Goal: Task Accomplishment & Management: Complete application form

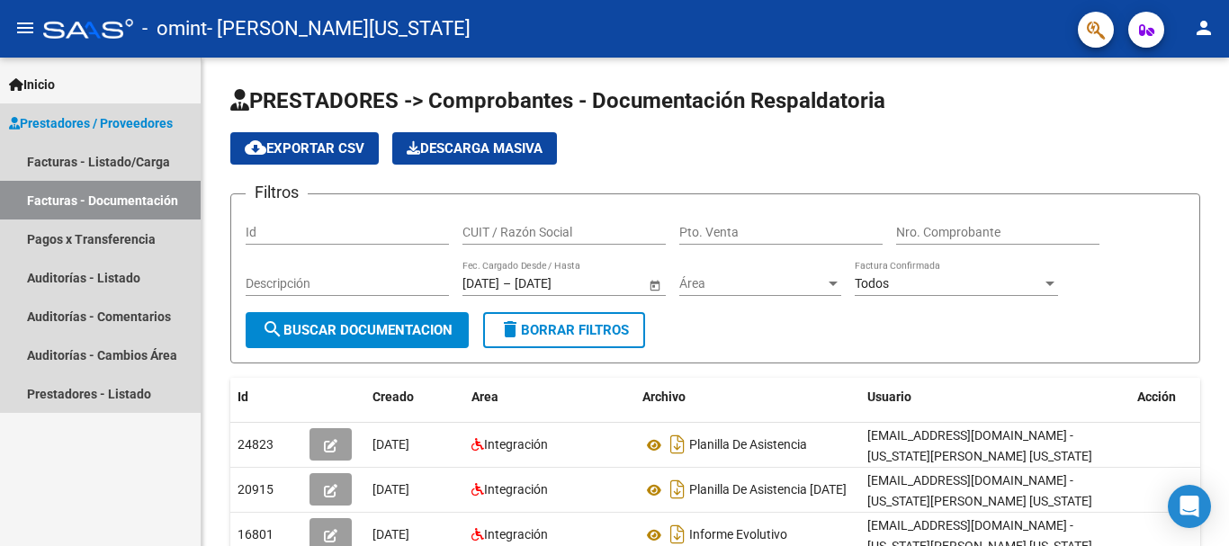
click at [105, 204] on link "Facturas - Documentación" at bounding box center [100, 200] width 201 height 39
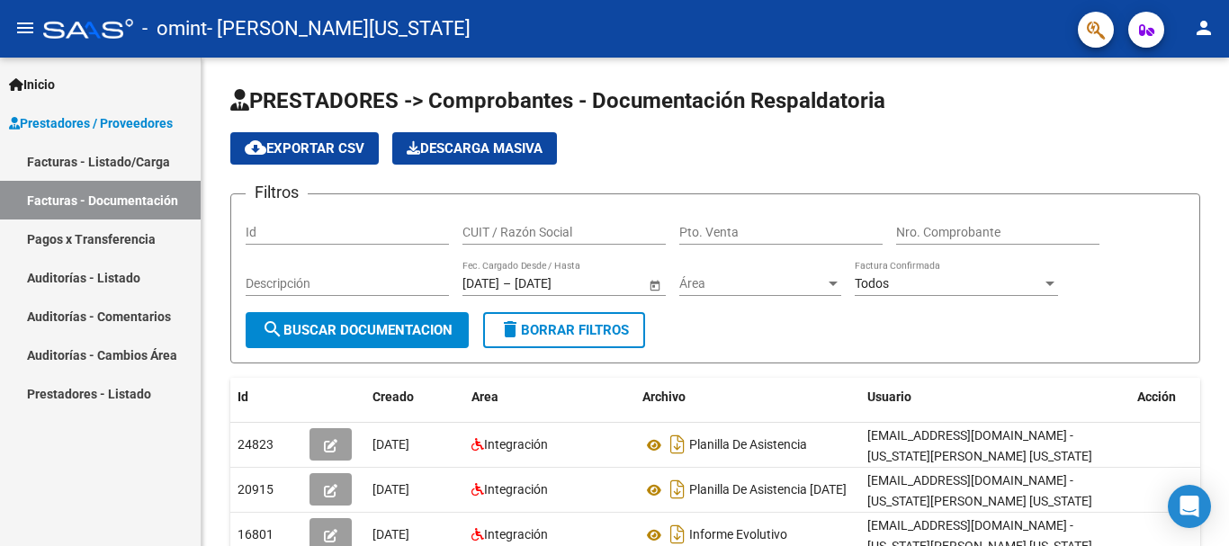
click at [164, 121] on span "Prestadores / Proveedores" at bounding box center [91, 123] width 164 height 20
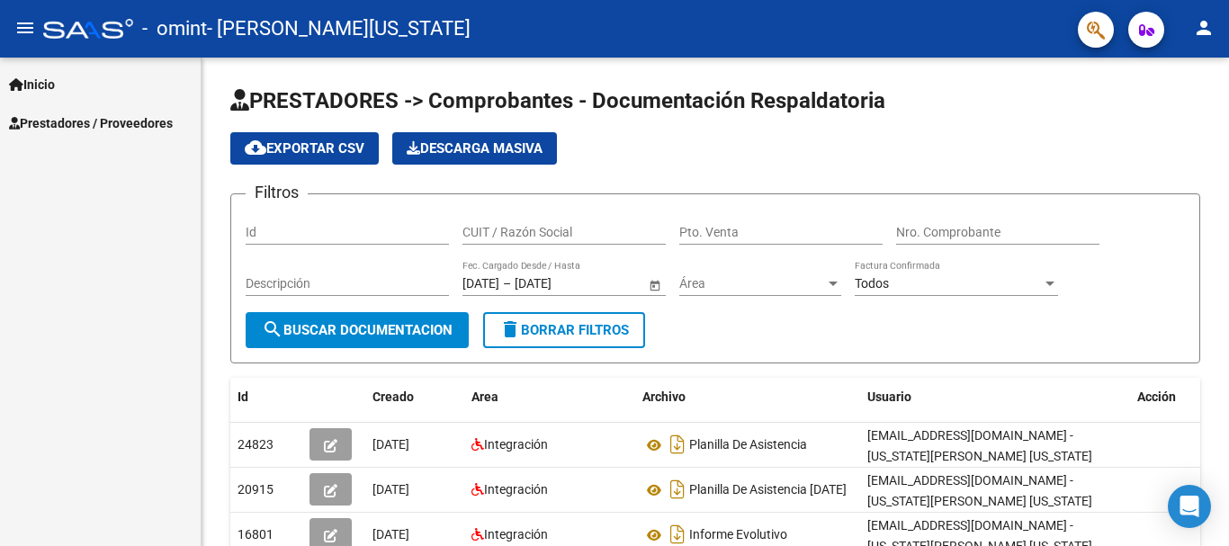
click at [163, 121] on span "Prestadores / Proveedores" at bounding box center [91, 123] width 164 height 20
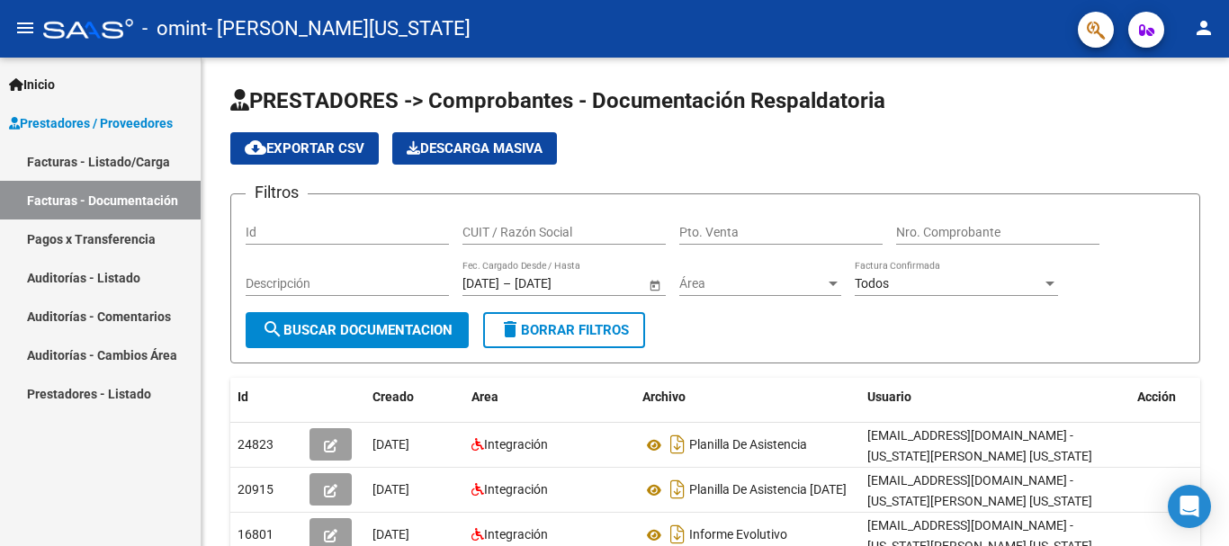
click at [121, 162] on link "Facturas - Listado/Carga" at bounding box center [100, 161] width 201 height 39
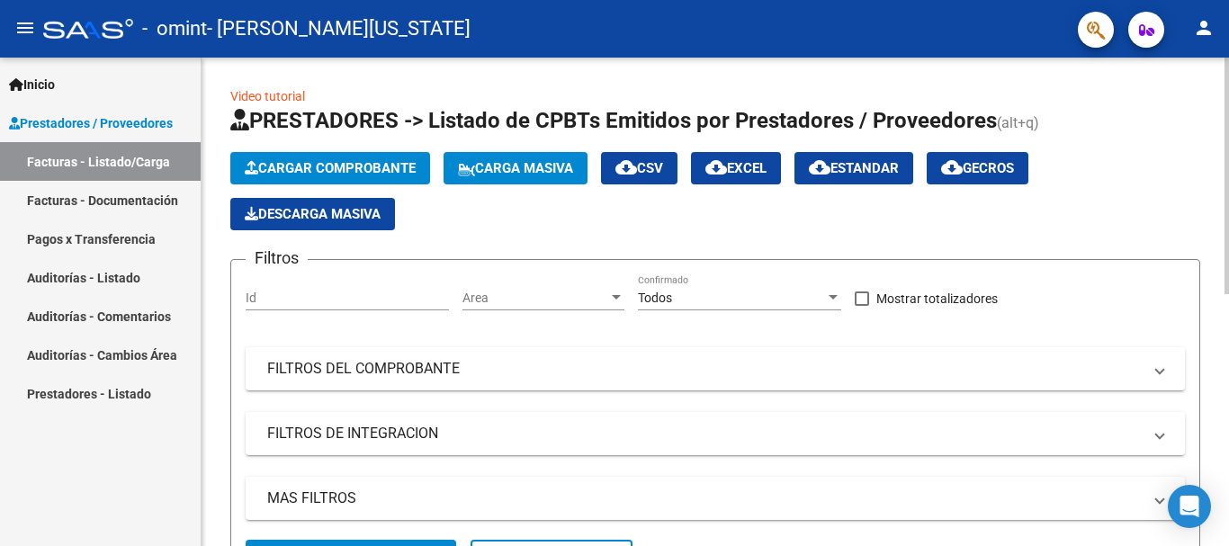
click at [347, 173] on span "Cargar Comprobante" at bounding box center [330, 168] width 171 height 16
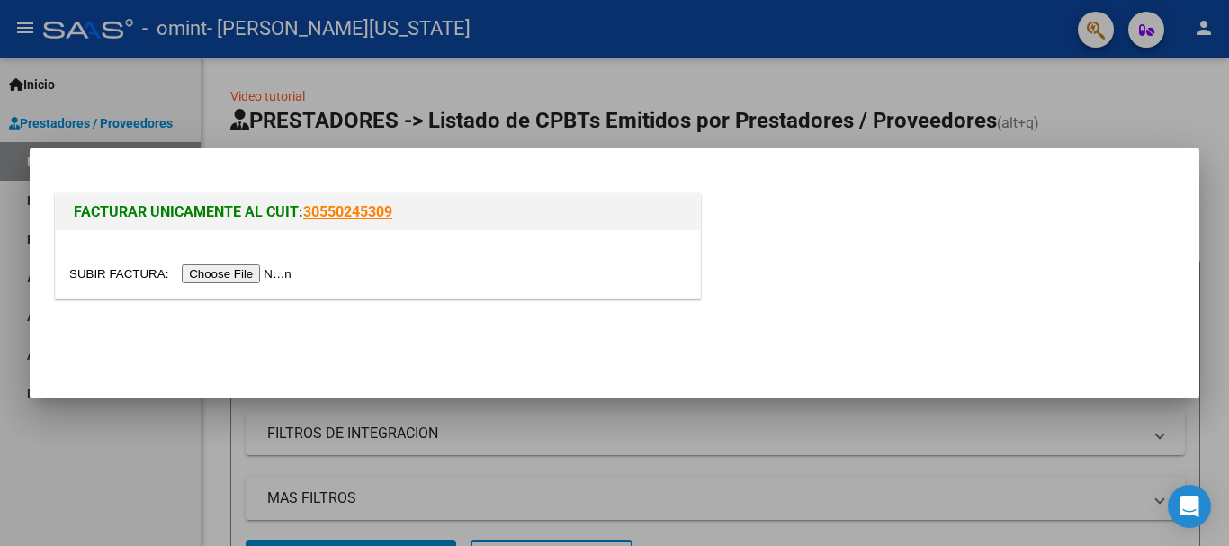
click at [256, 277] on input "file" at bounding box center [183, 274] width 228 height 19
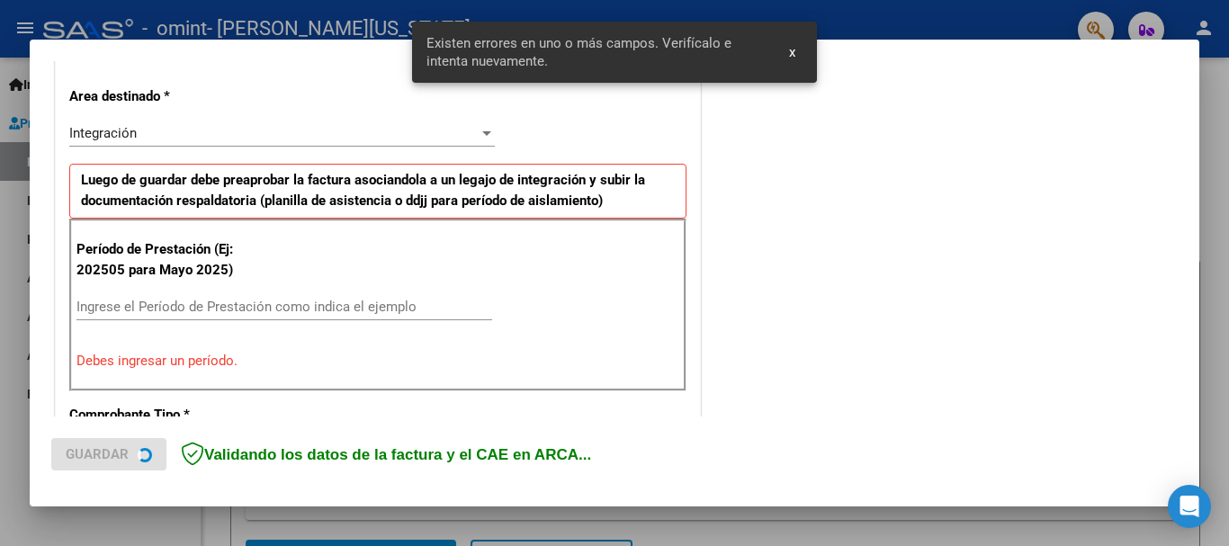
scroll to position [416, 0]
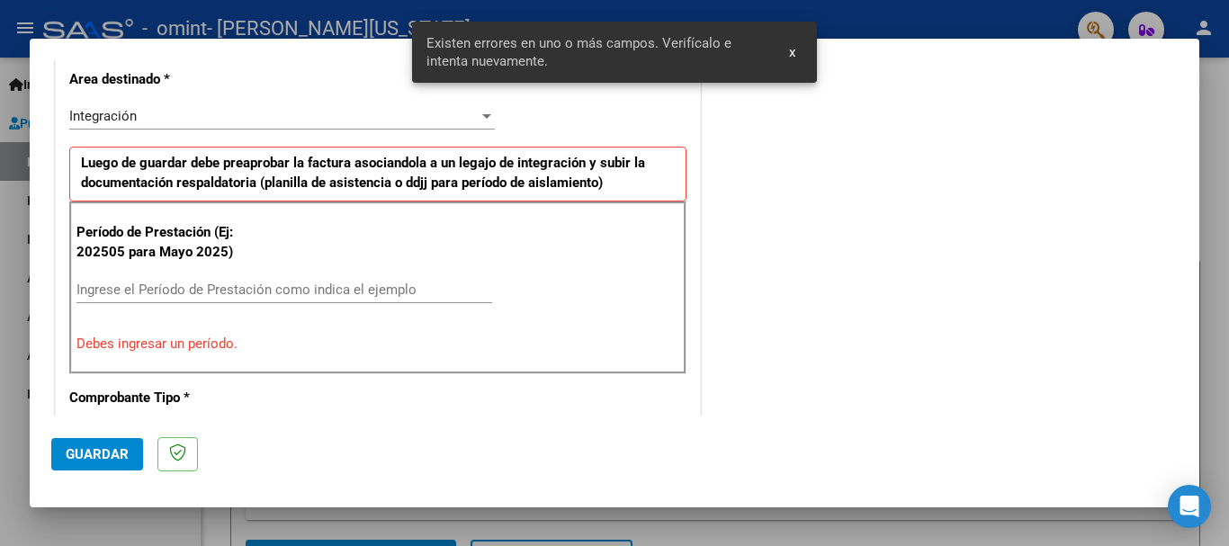
click at [231, 285] on input "Ingrese el Período de Prestación como indica el ejemplo" at bounding box center [284, 290] width 416 height 16
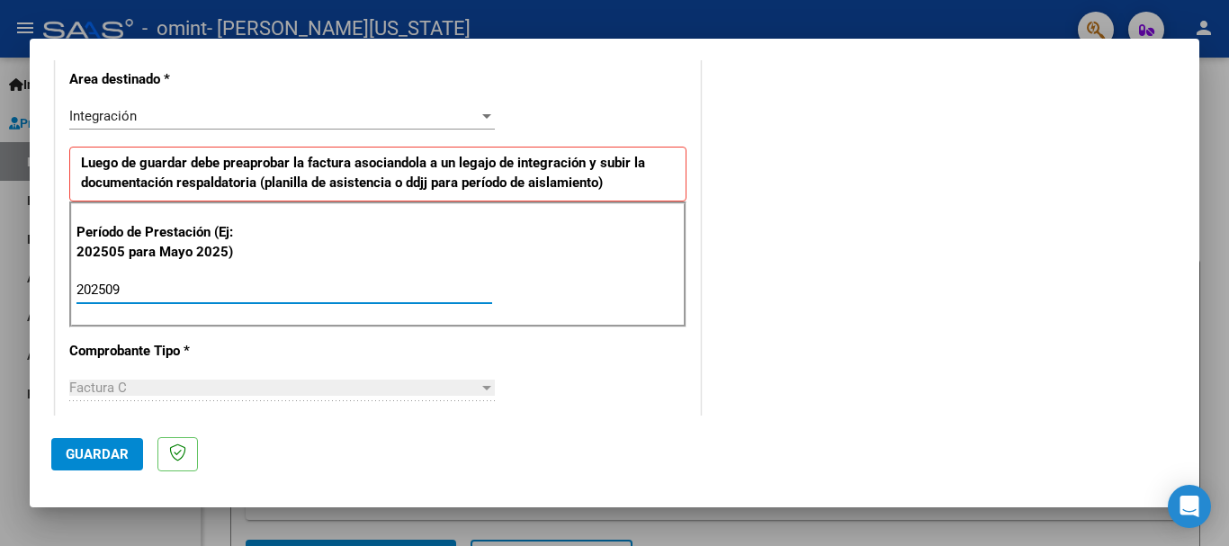
type input "202509"
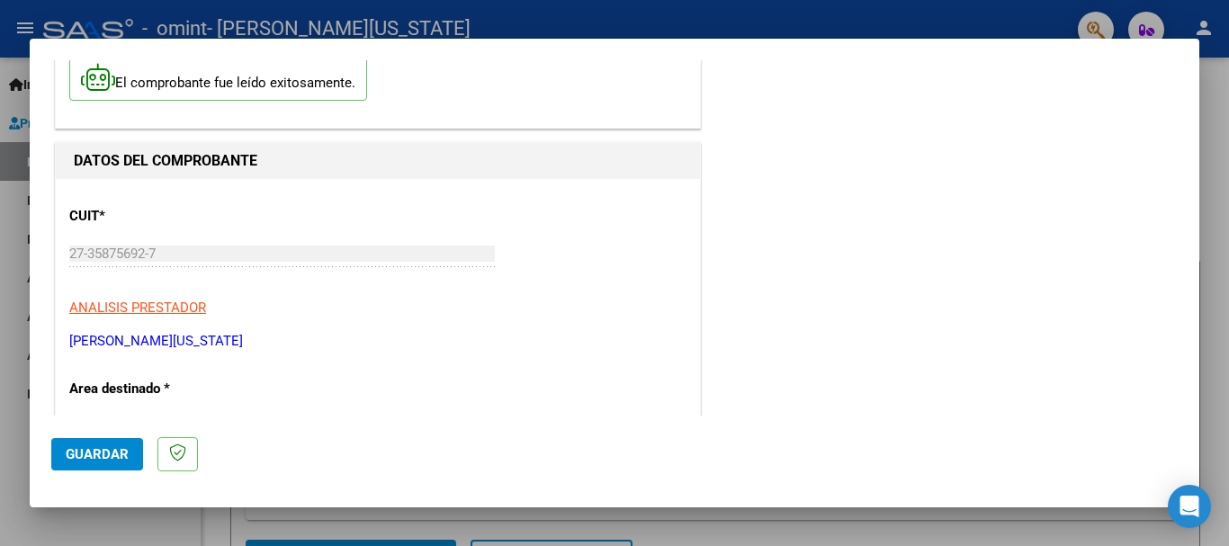
scroll to position [102, 0]
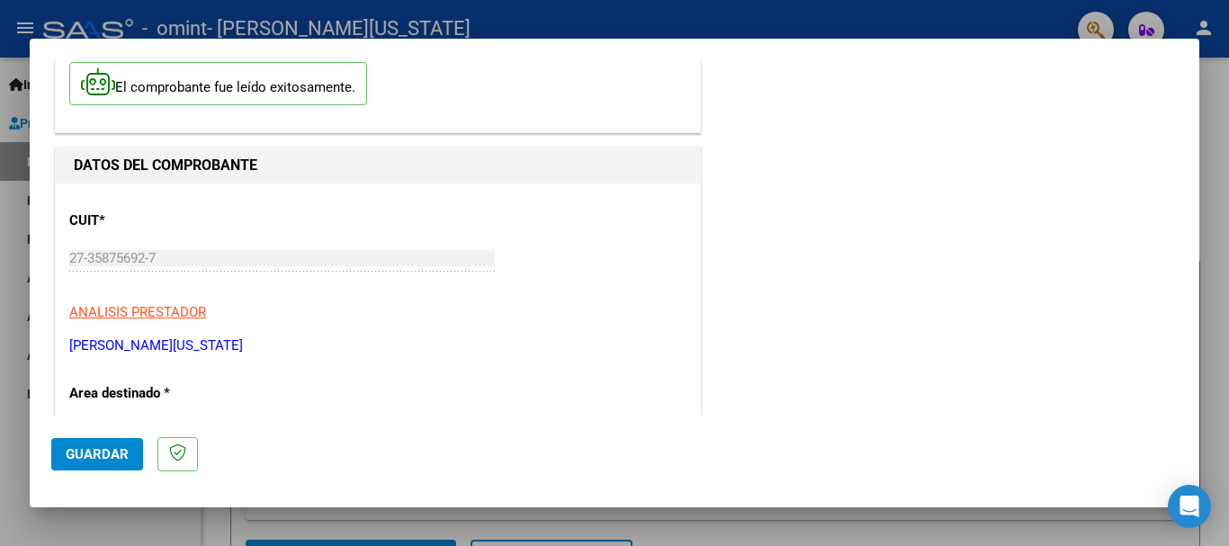
click at [1185, 130] on mat-dialog-content "COMPROBANTE VER COMPROBANTE El comprobante fue leído exitosamente. DATOS DEL CO…" at bounding box center [615, 237] width 1170 height 355
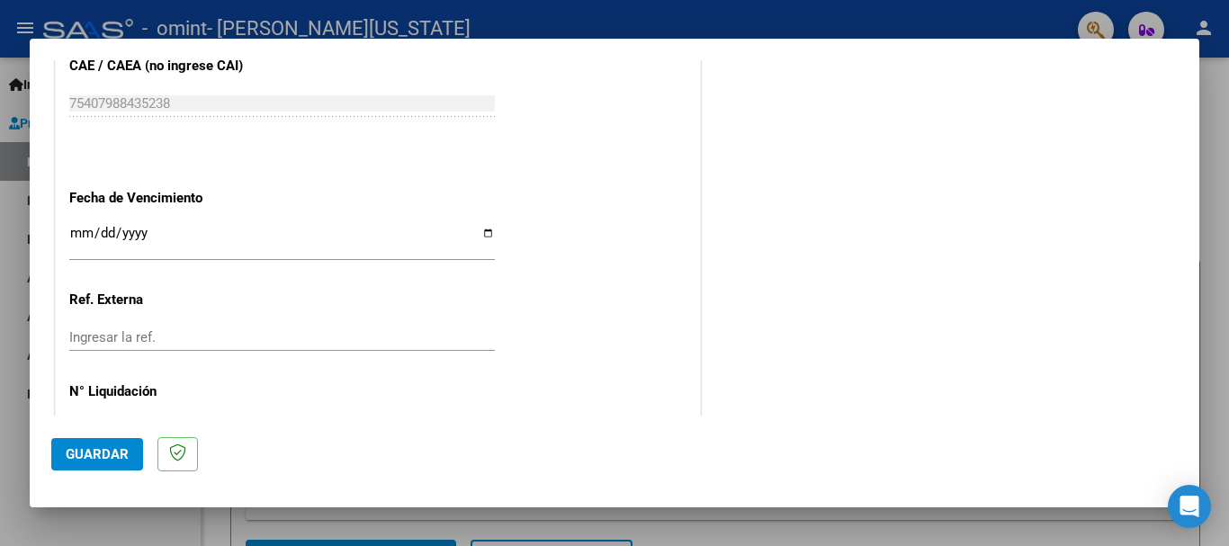
scroll to position [1172, 0]
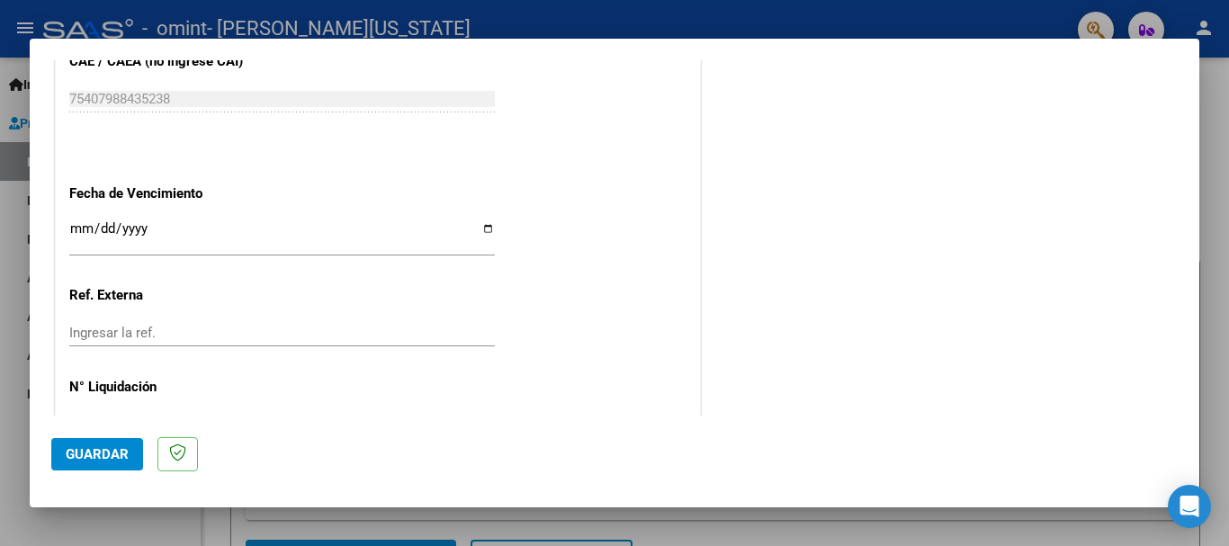
click at [106, 235] on input "Ingresar la fecha" at bounding box center [282, 235] width 426 height 29
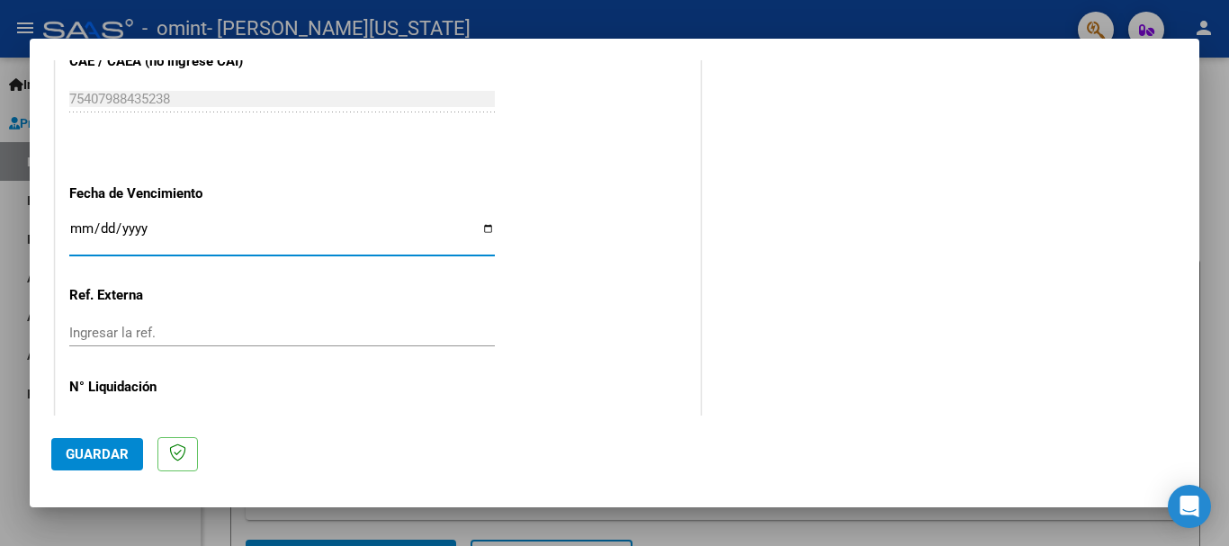
click at [77, 228] on input "Ingresar la fecha" at bounding box center [282, 235] width 426 height 29
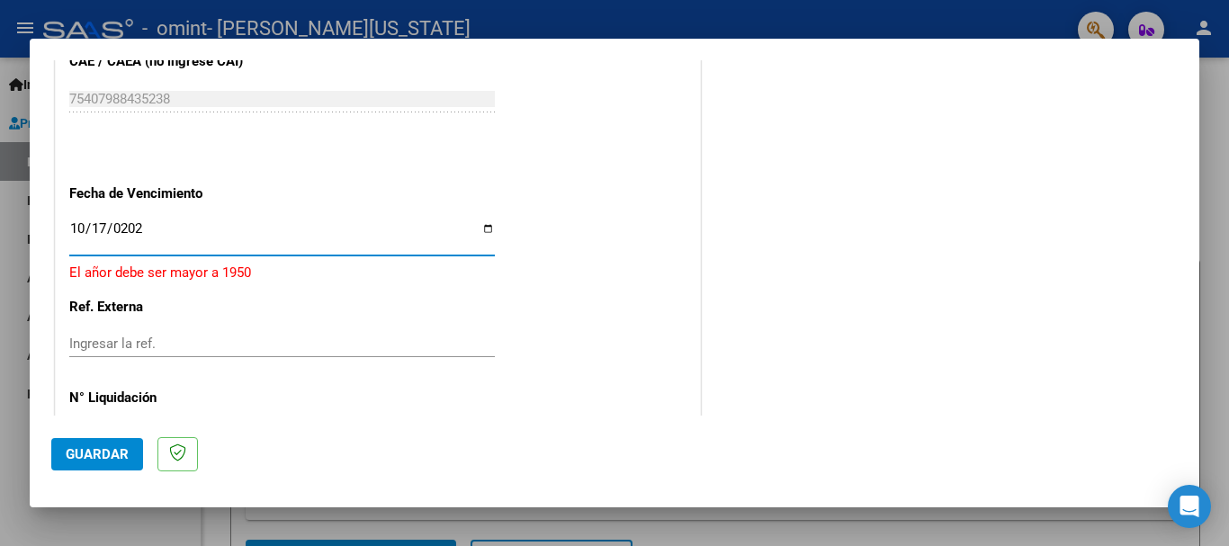
type input "[DATE]"
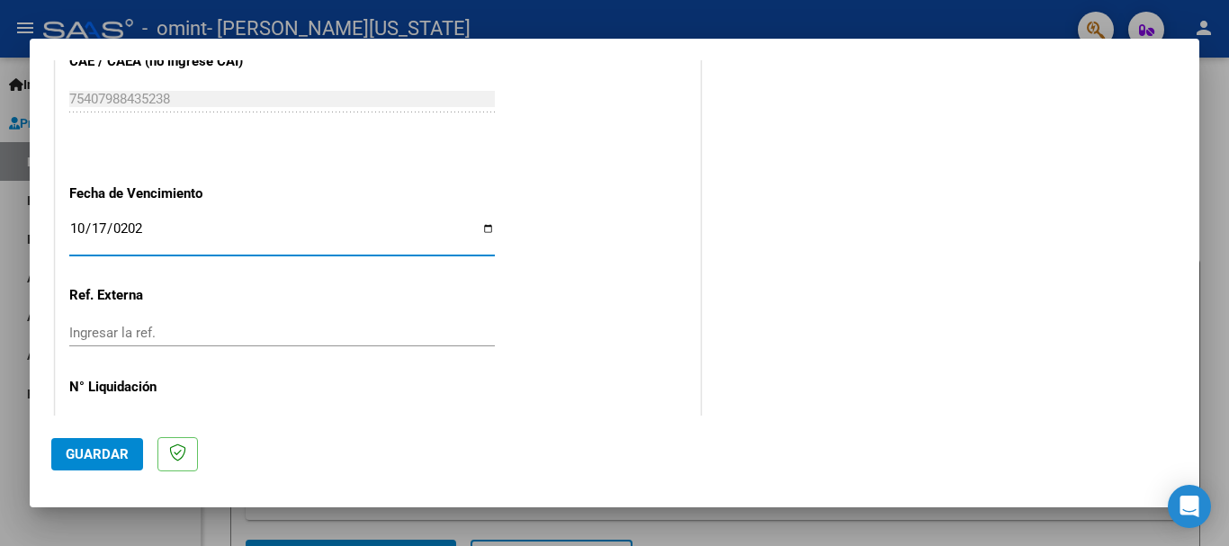
click at [104, 329] on input "Ingresar la ref." at bounding box center [282, 333] width 426 height 16
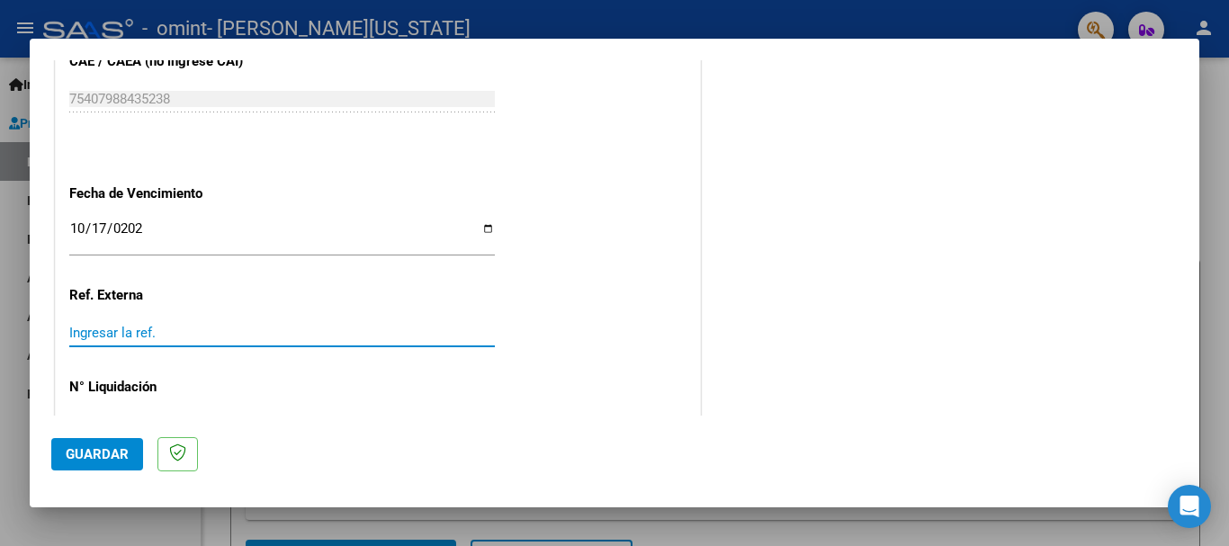
click at [126, 454] on span "Guardar" at bounding box center [97, 454] width 63 height 16
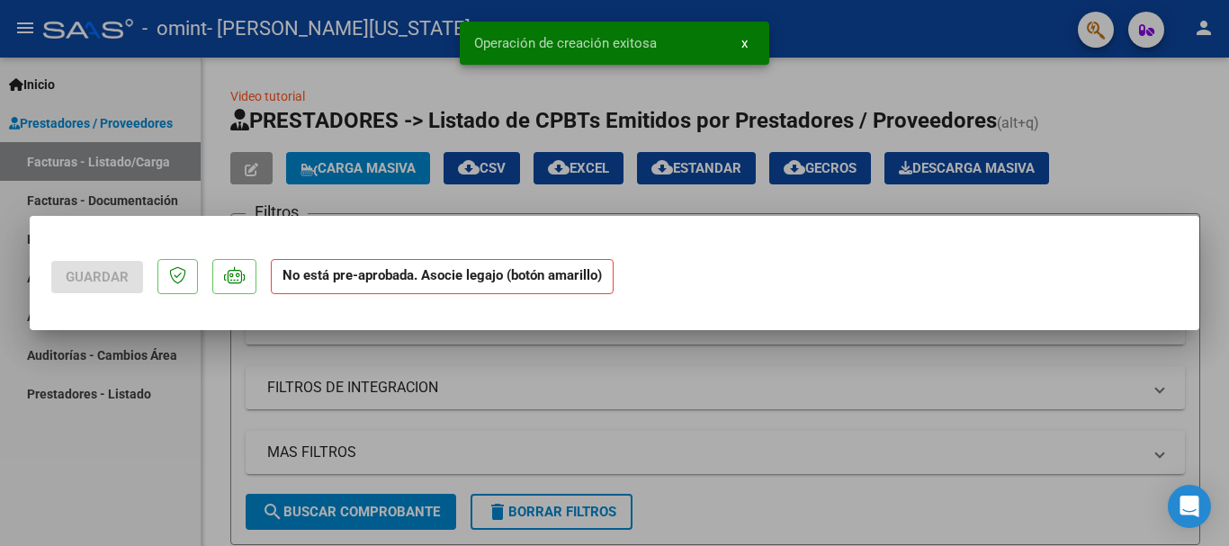
scroll to position [0, 0]
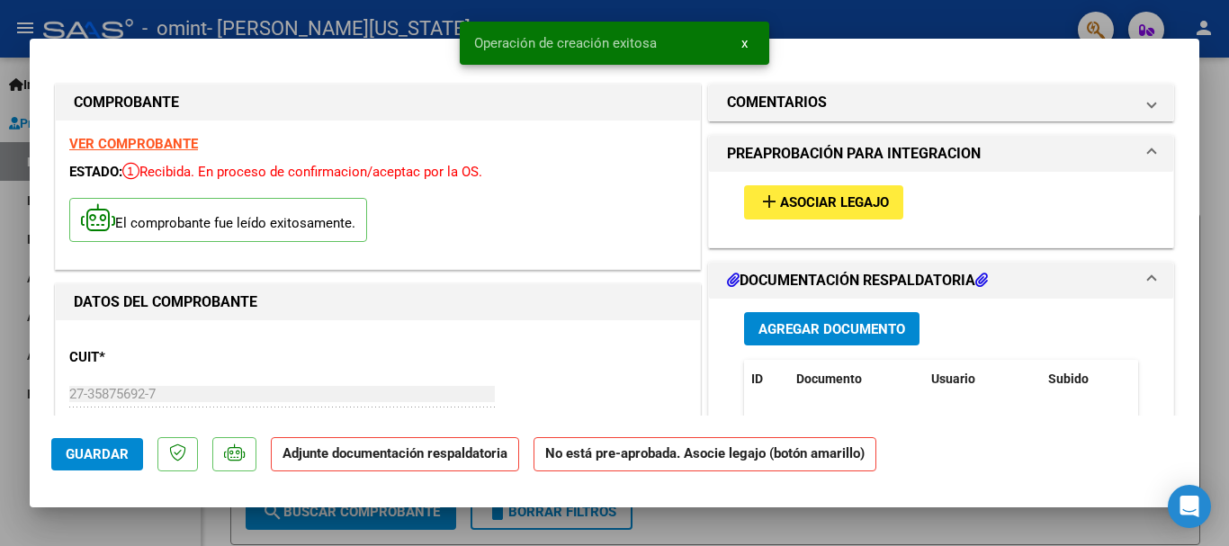
click at [825, 199] on span "Asociar Legajo" at bounding box center [834, 203] width 109 height 16
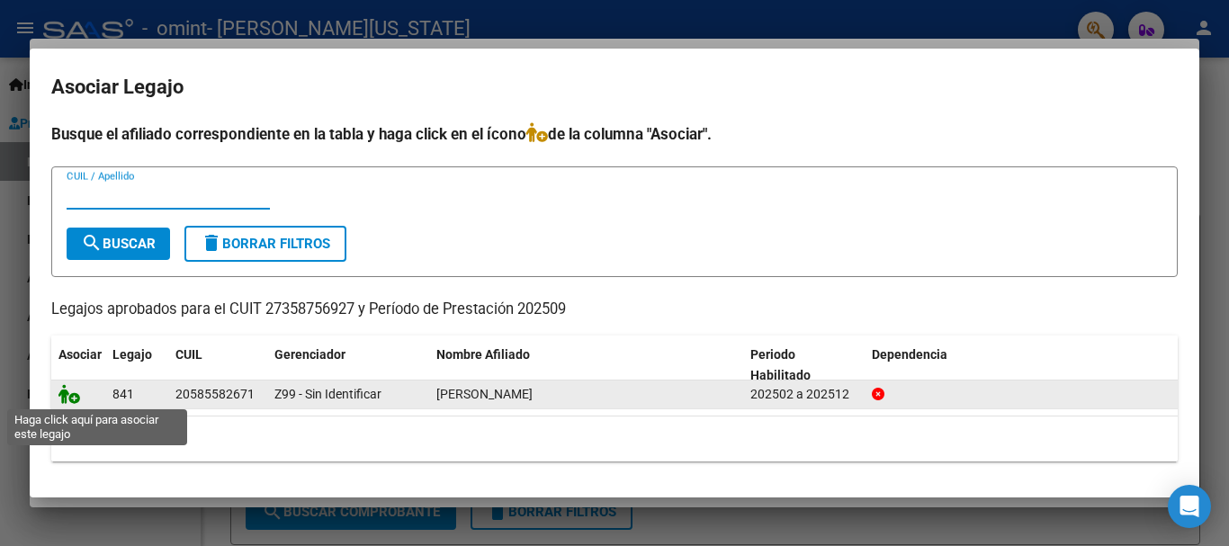
click at [70, 396] on icon at bounding box center [69, 394] width 22 height 20
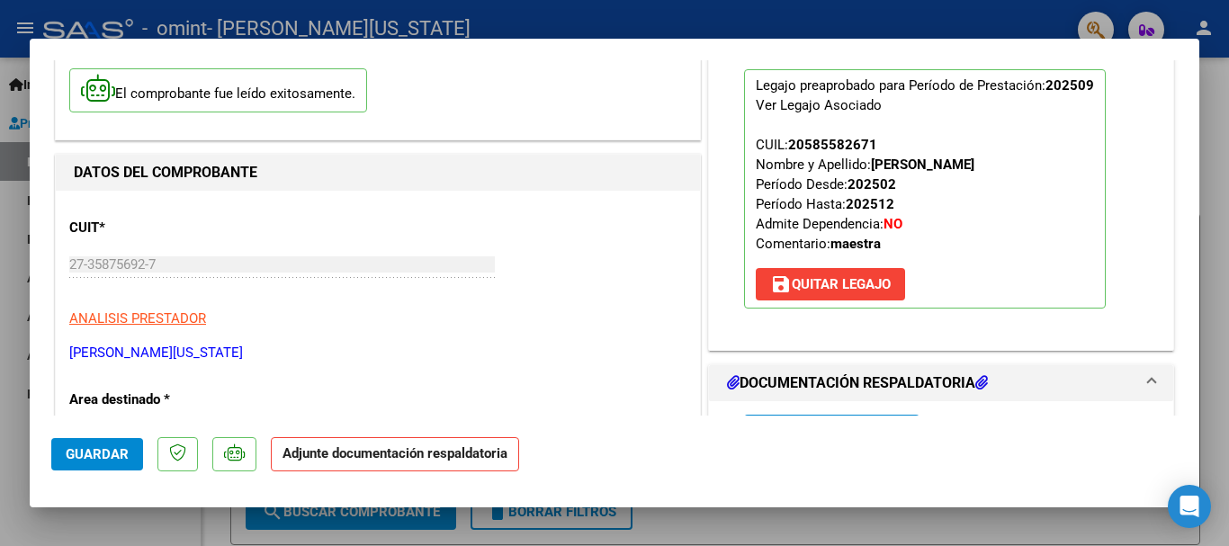
scroll to position [265, 0]
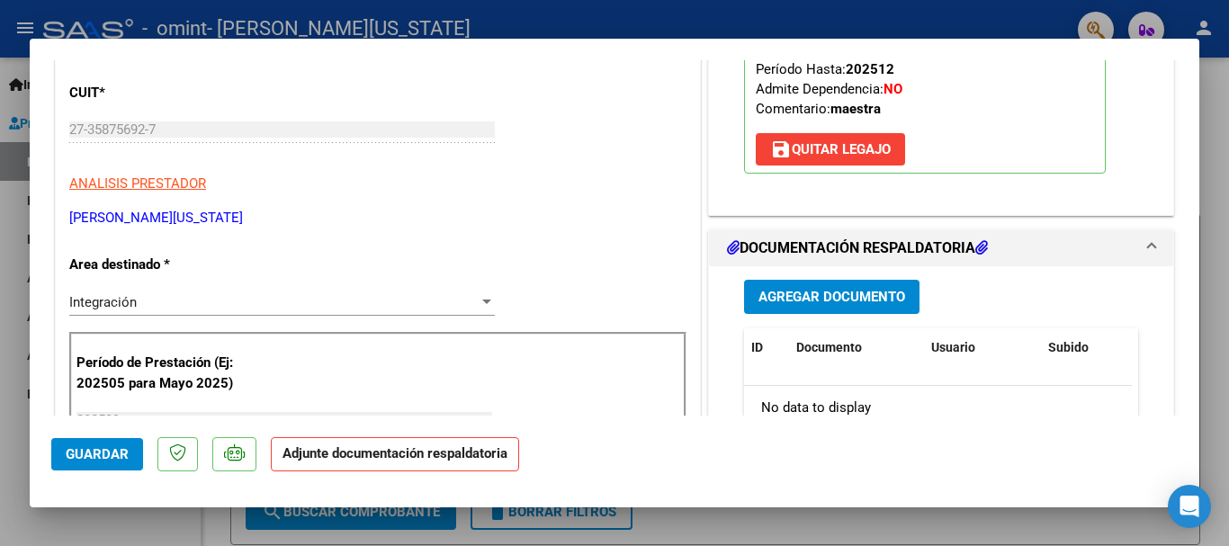
click at [871, 299] on span "Agregar Documento" at bounding box center [832, 298] width 147 height 16
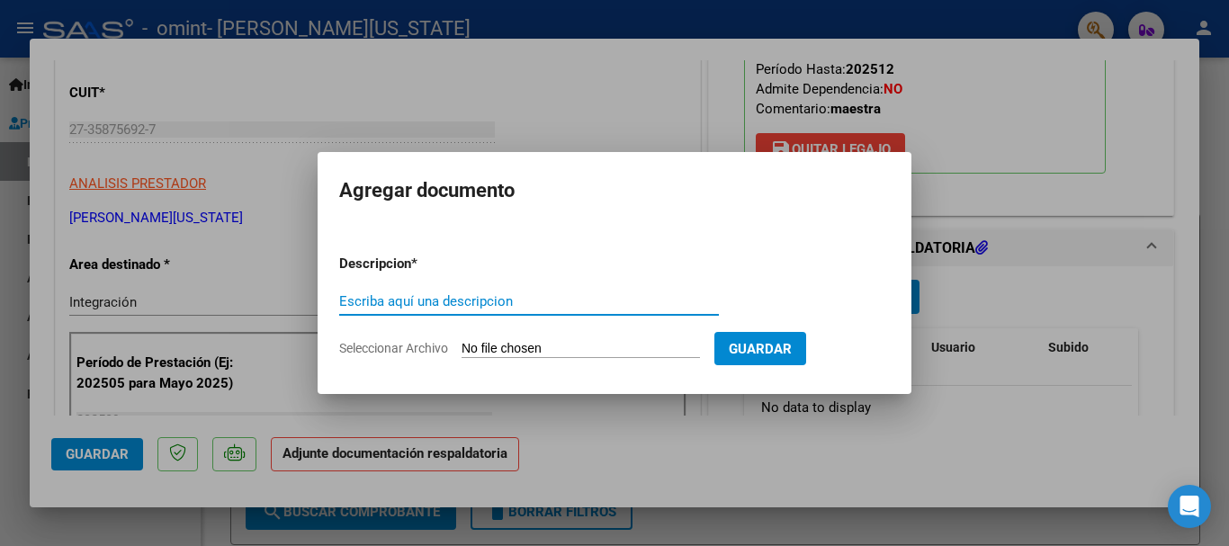
click at [507, 303] on input "Escriba aquí una descripcion" at bounding box center [529, 301] width 380 height 16
type input "planilla de asistencia"
click at [579, 352] on input "Seleccionar Archivo" at bounding box center [581, 349] width 238 height 17
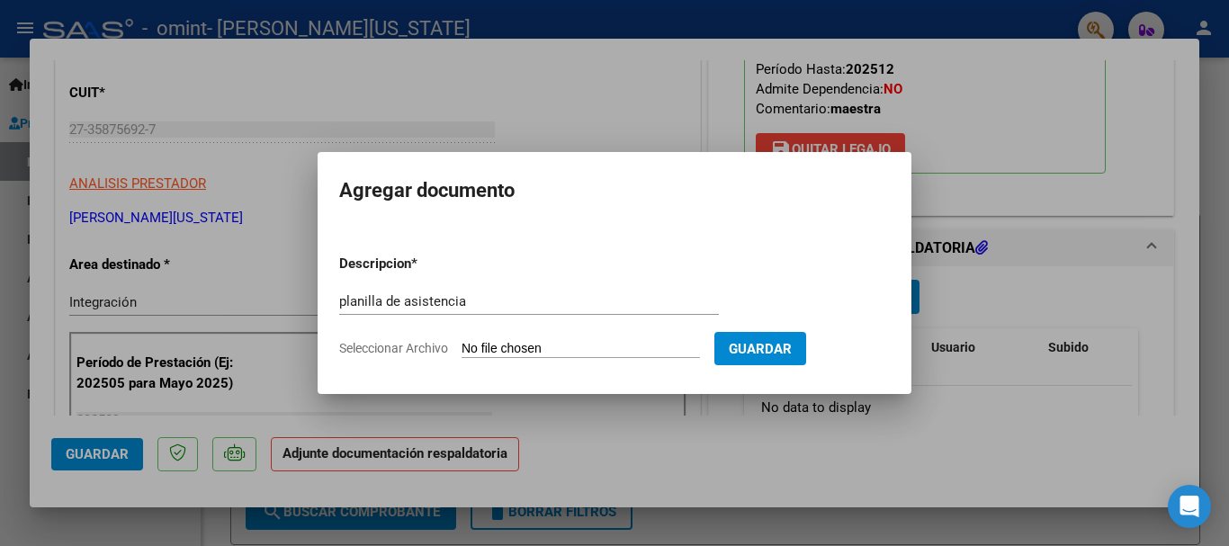
type input "C:\fakepath\planilla de asistencia [PERSON_NAME] septiembre.pdf"
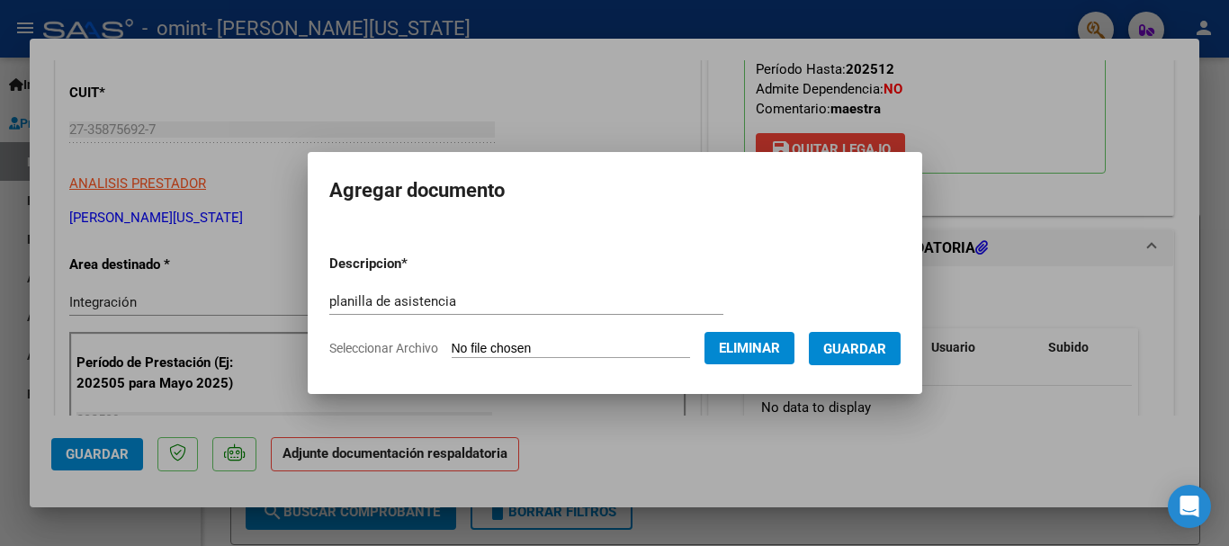
click at [880, 350] on span "Guardar" at bounding box center [854, 349] width 63 height 16
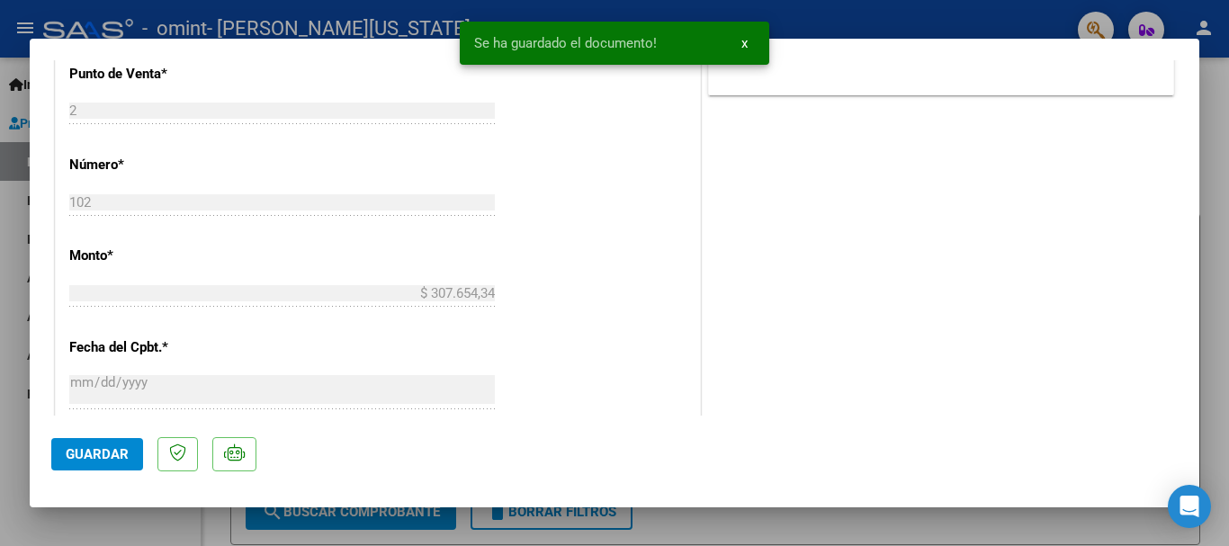
scroll to position [977, 0]
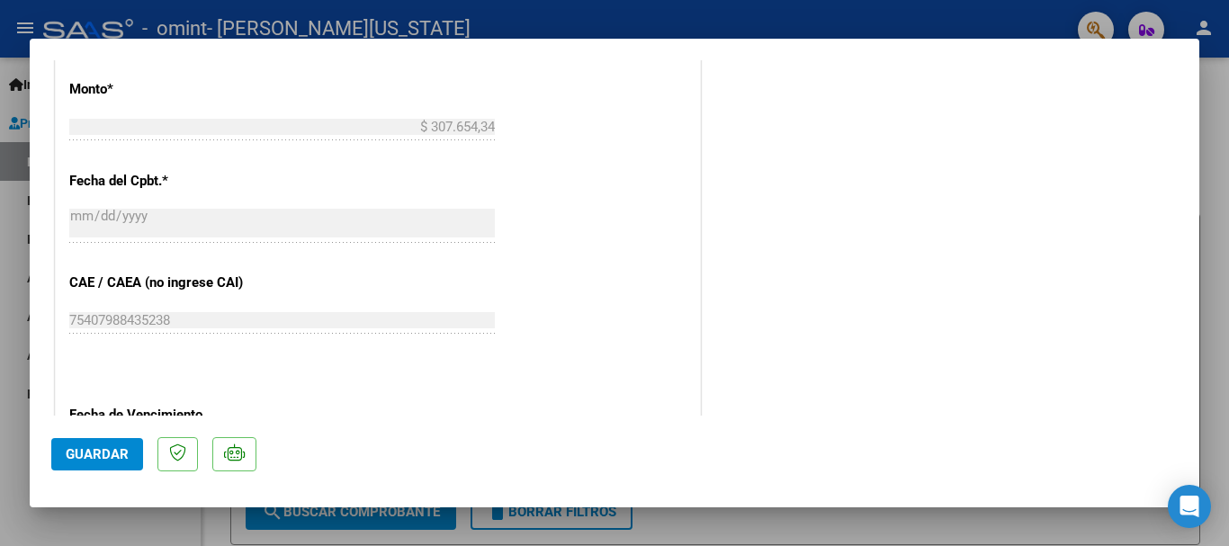
click at [92, 464] on button "Guardar" at bounding box center [97, 454] width 92 height 32
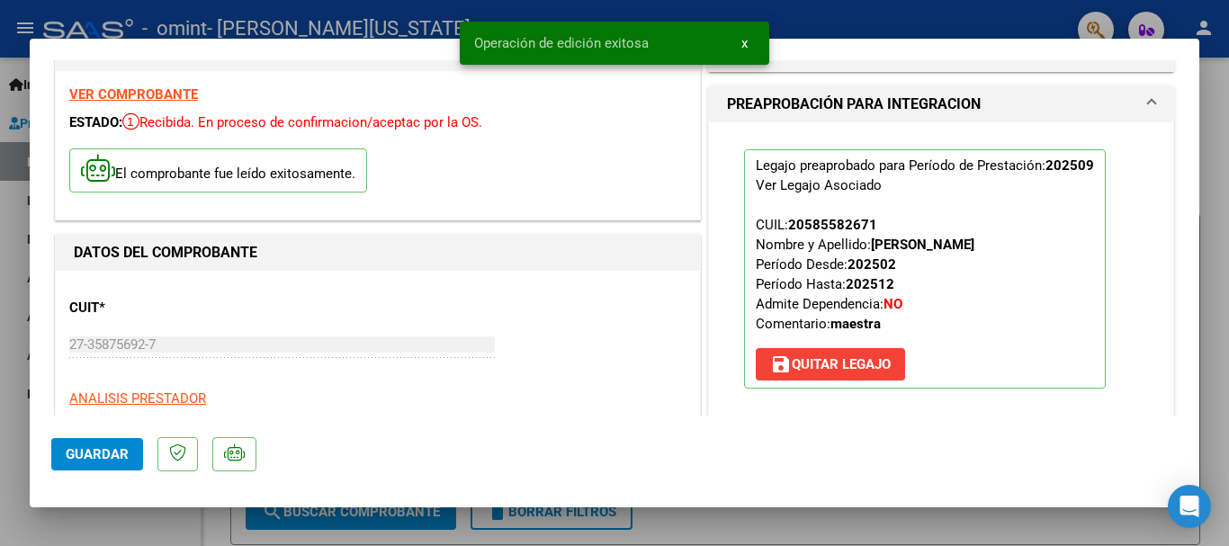
scroll to position [0, 0]
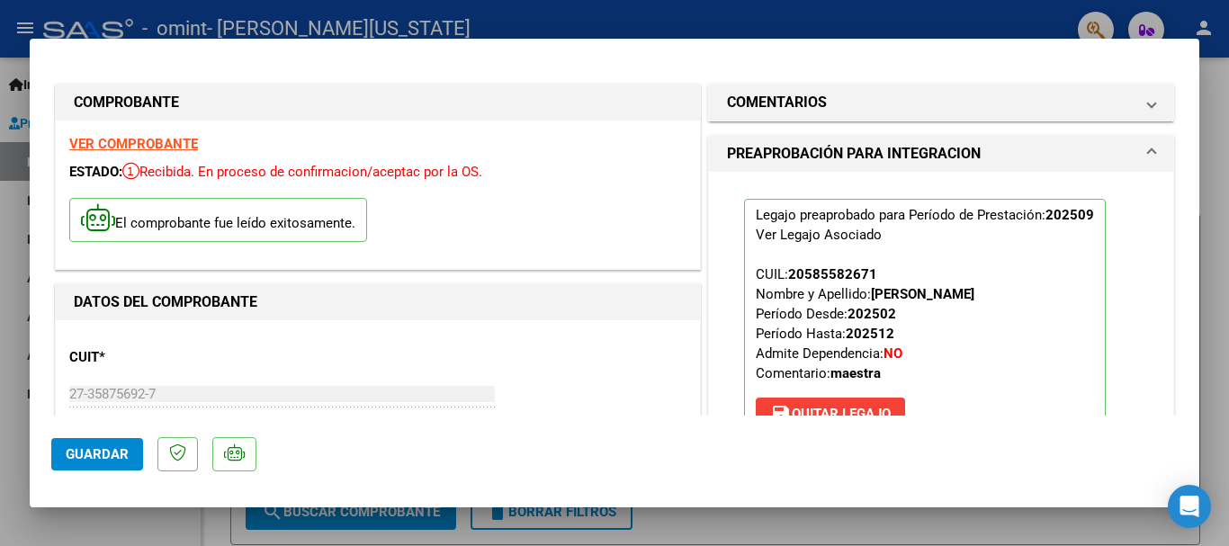
click at [1228, 204] on div at bounding box center [614, 273] width 1229 height 546
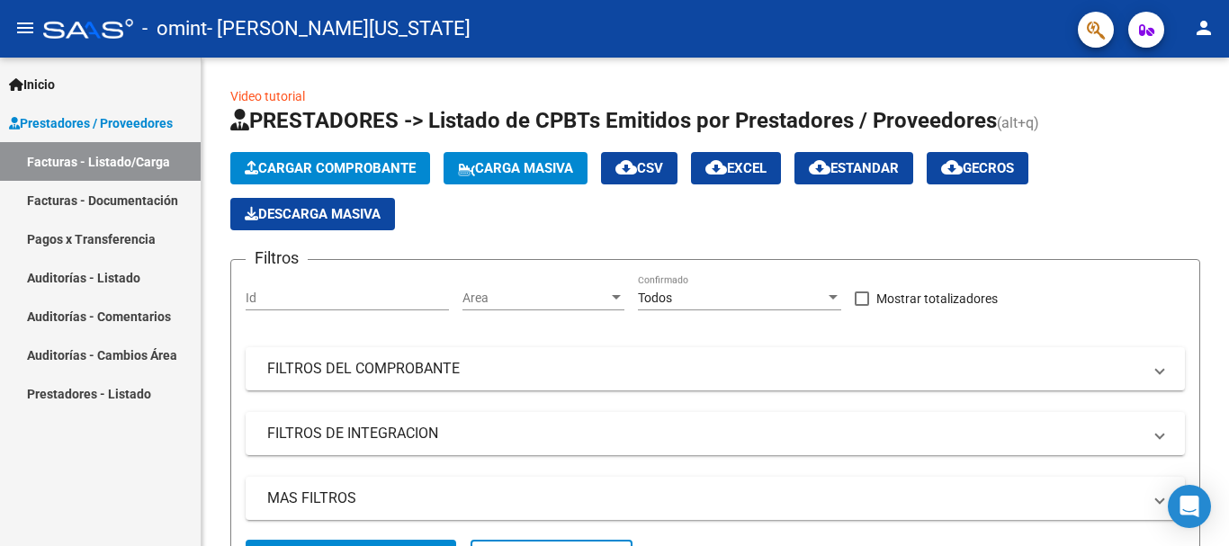
click at [107, 196] on link "Facturas - Documentación" at bounding box center [100, 200] width 201 height 39
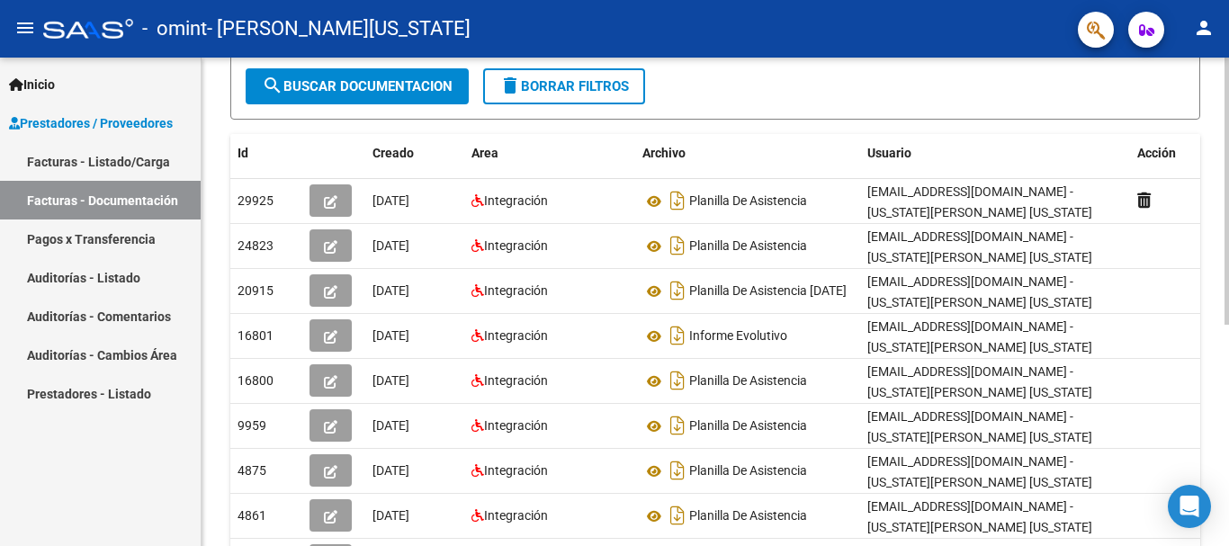
scroll to position [252, 0]
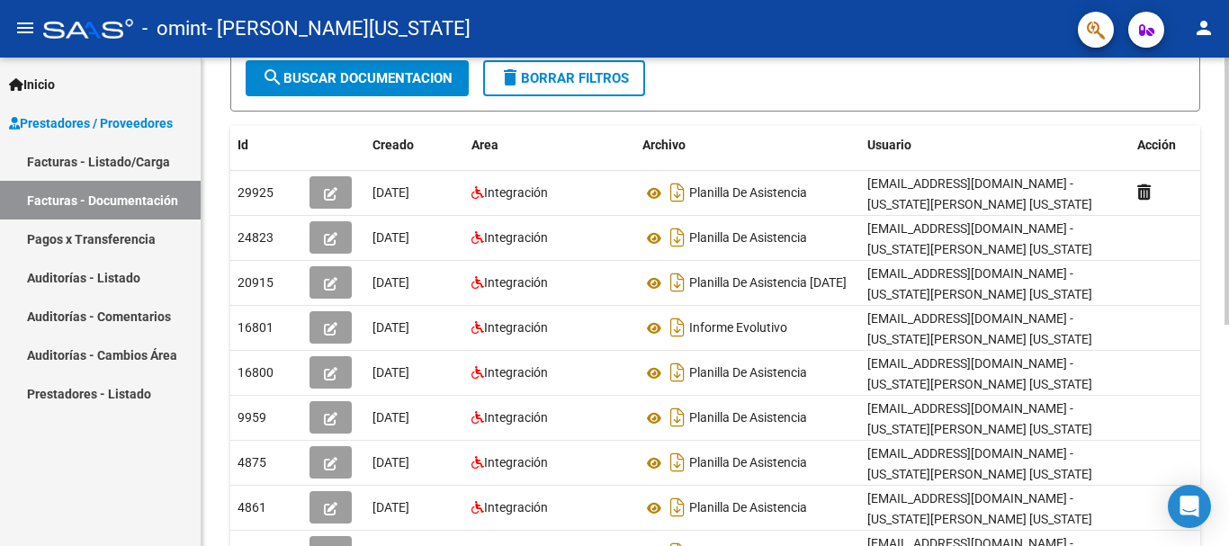
click at [1217, 371] on div "PRESTADORES -> Comprobantes - Documentación Respaldatoria cloud_download Export…" at bounding box center [718, 245] width 1032 height 879
